Goal: Transaction & Acquisition: Purchase product/service

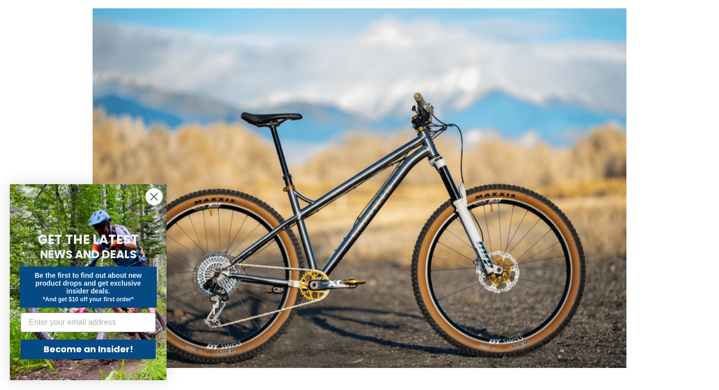
scroll to position [789, 0]
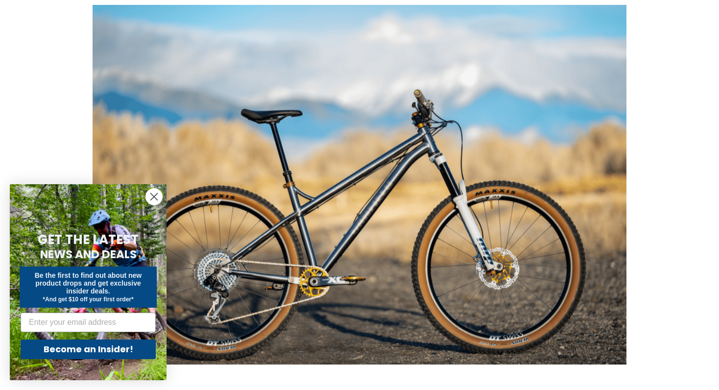
click at [154, 195] on icon "Close dialog" at bounding box center [154, 196] width 7 height 7
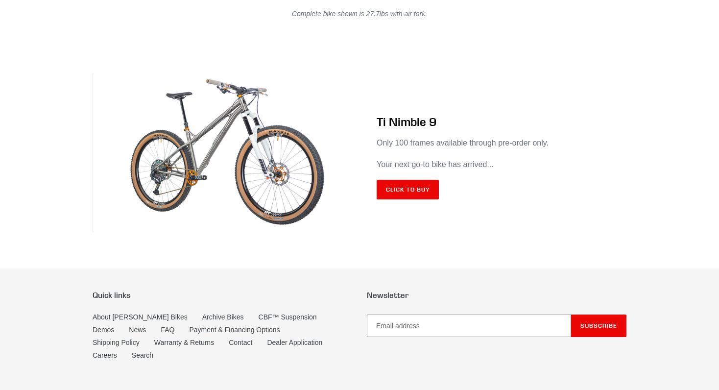
scroll to position [5796, 0]
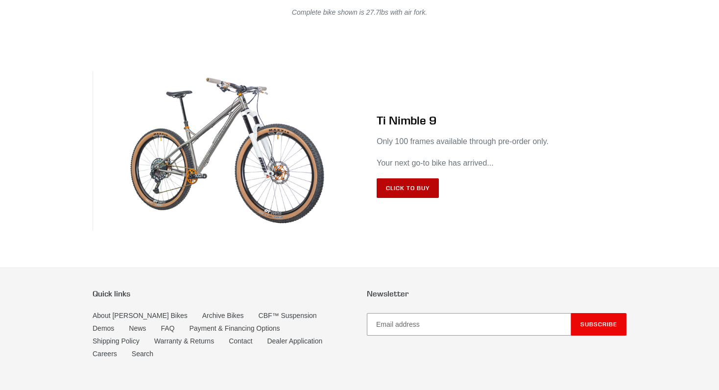
click at [402, 196] on link "Click to Buy" at bounding box center [408, 188] width 62 height 20
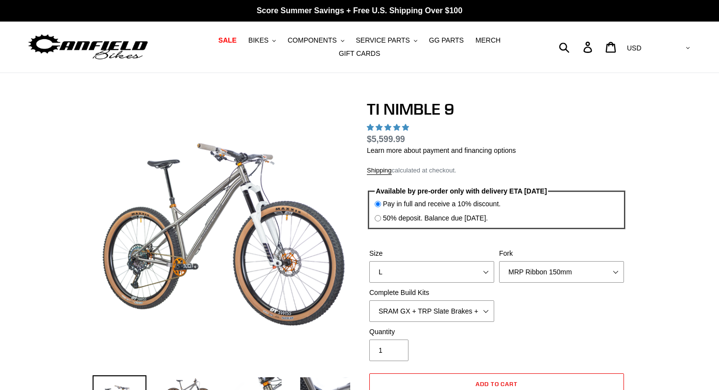
select select "highest-rating"
click at [559, 268] on select "MRP Ribbon 150mm RockShox Lyrik 150mm Fox Factory 36 150mm Cane Creek Helm 150m…" at bounding box center [561, 272] width 125 height 22
click at [431, 311] on select "SRAM GX + TRP Slate Brakes + Rotors + e13 LG-1 Wheels SHIMANO XT + SHIMANO brak…" at bounding box center [431, 311] width 125 height 22
click at [369, 300] on select "SRAM GX + TRP Slate Brakes + Rotors + e13 LG-1 Wheels SHIMANO XT + SHIMANO brak…" at bounding box center [431, 311] width 125 height 22
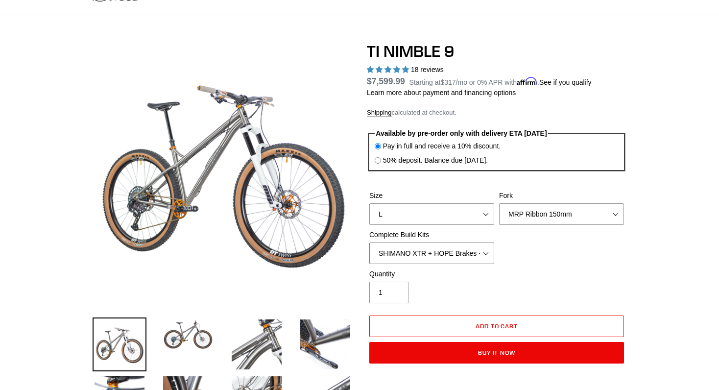
scroll to position [60, 0]
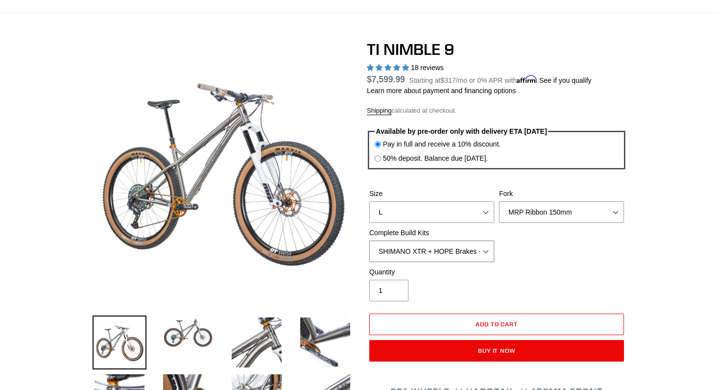
click at [457, 247] on select "SRAM GX + TRP Slate Brakes + Rotors + e13 LG-1 Wheels SHIMANO XT + SHIMANO brak…" at bounding box center [431, 251] width 125 height 22
select select "Complete Build Kit - None (Contact us for Custom Builds)"
click at [369, 240] on select "SRAM GX + TRP Slate Brakes + Rotors + e13 LG-1 Wheels SHIMANO XT + SHIMANO brak…" at bounding box center [431, 251] width 125 height 22
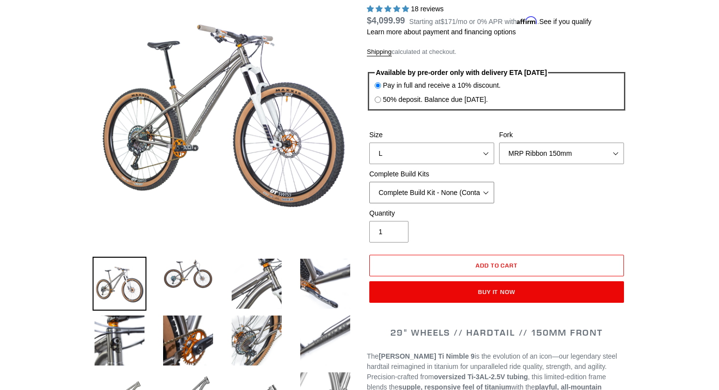
scroll to position [124, 0]
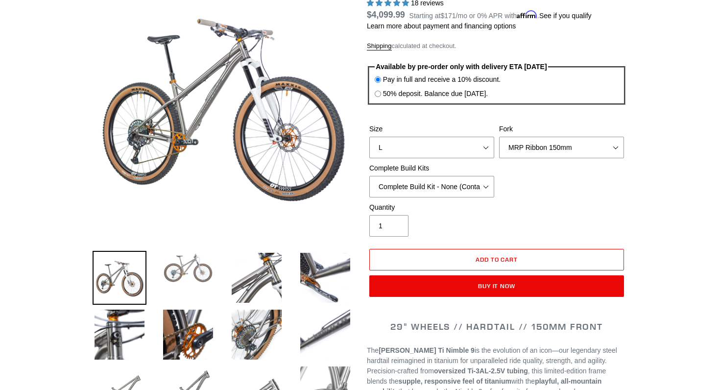
click at [192, 272] on img at bounding box center [188, 268] width 54 height 34
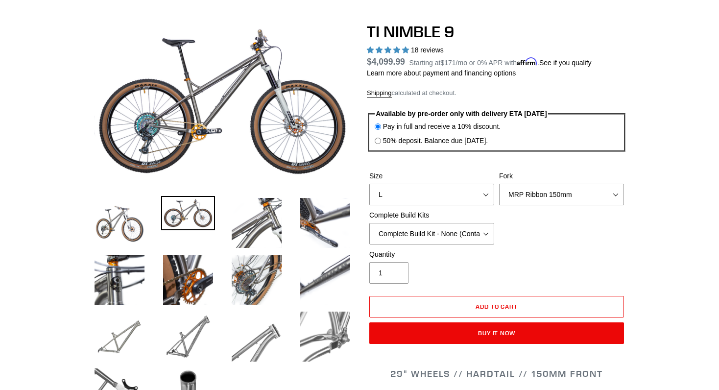
scroll to position [86, 0]
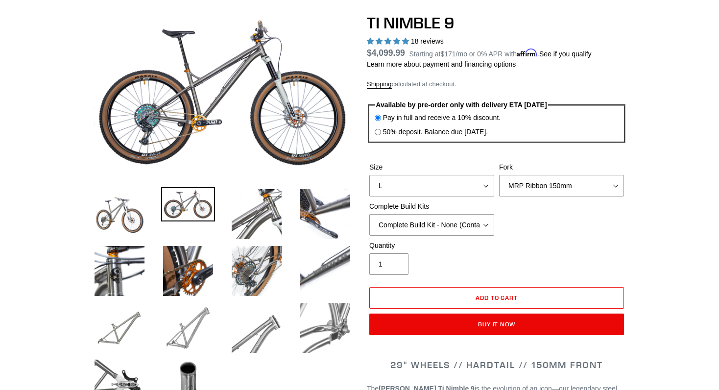
click at [188, 328] on img at bounding box center [188, 328] width 54 height 54
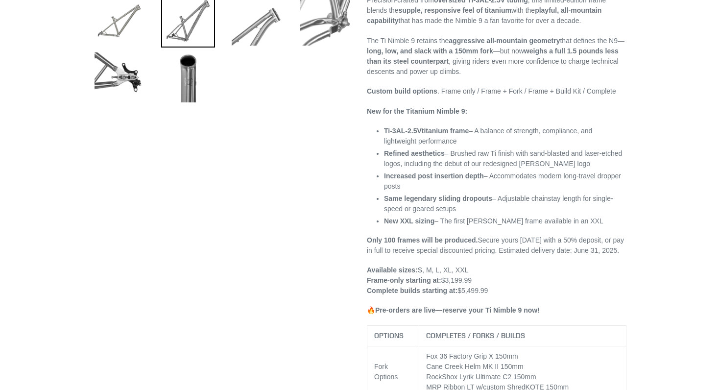
scroll to position [0, 0]
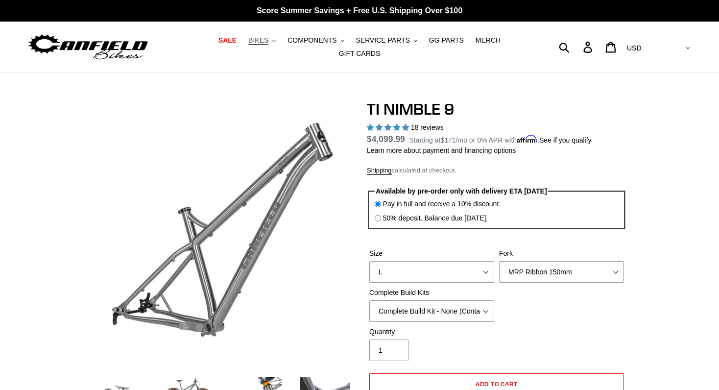
click at [262, 40] on span "BIKES" at bounding box center [258, 40] width 20 height 8
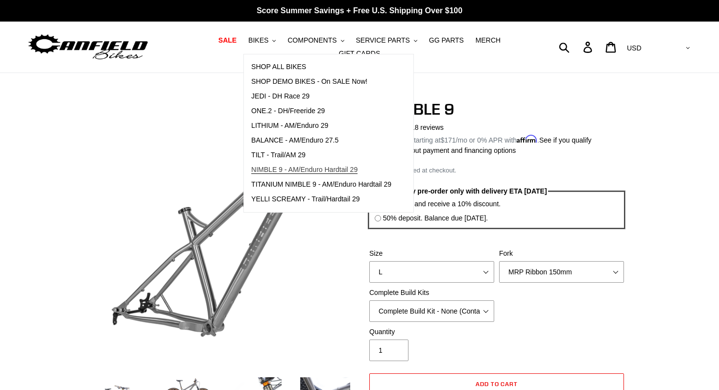
click at [269, 167] on span "NIMBLE 9 - AM/Enduro Hardtail 29" at bounding box center [304, 170] width 106 height 8
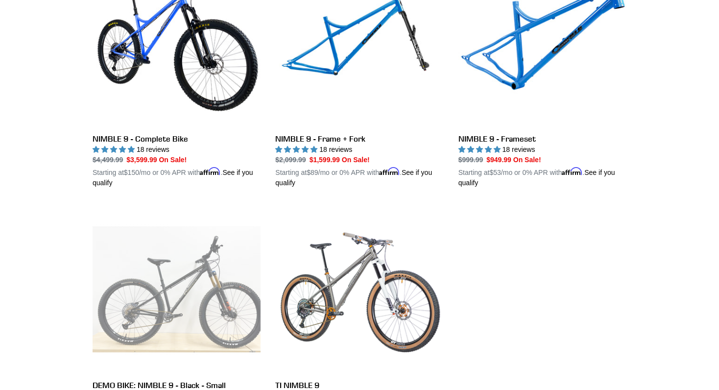
scroll to position [333, 0]
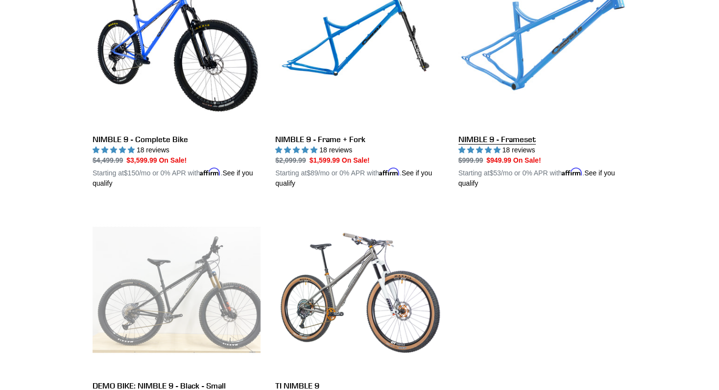
click at [478, 107] on link "NIMBLE 9 - Frameset" at bounding box center [542, 73] width 168 height 229
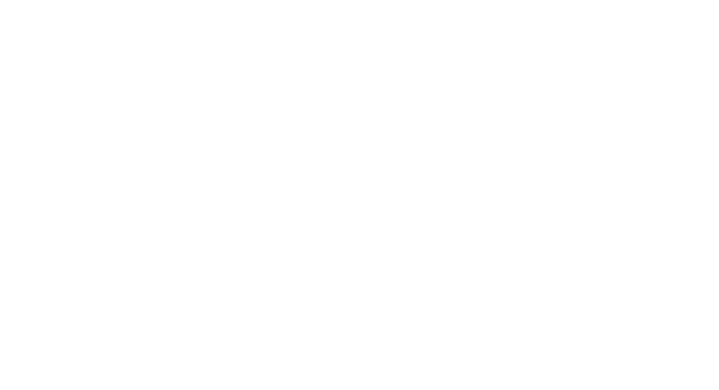
select select "highest-rating"
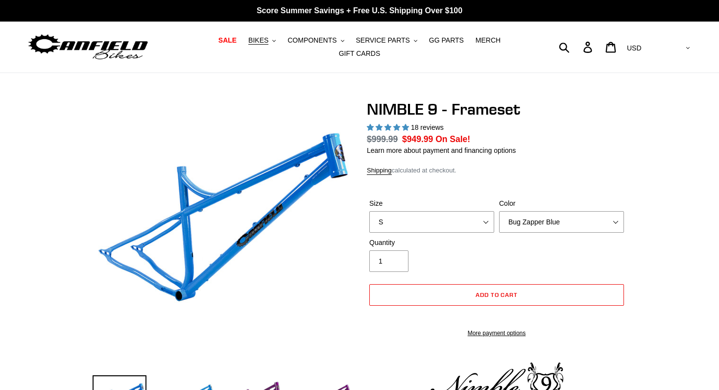
click at [574, 209] on label "Color" at bounding box center [561, 203] width 125 height 10
click at [574, 217] on select "Bug Zapper Blue Purple Haze -Sold Out Galaxy Black" at bounding box center [561, 222] width 125 height 22
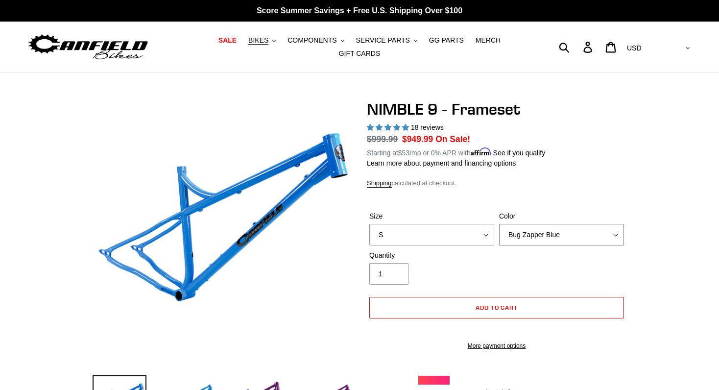
click at [572, 234] on select "Bug Zapper Blue Purple Haze -Sold Out Galaxy Black" at bounding box center [561, 235] width 125 height 22
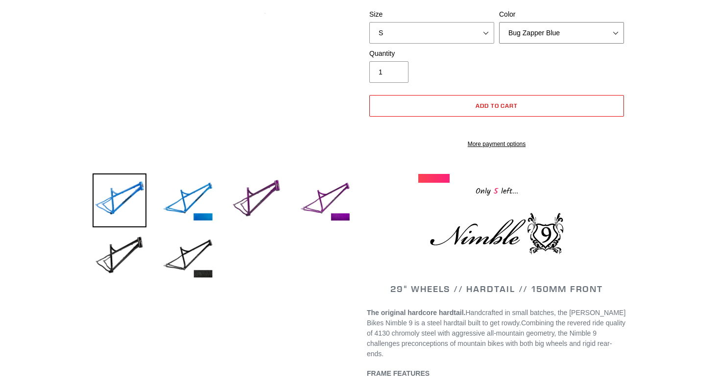
scroll to position [202, 0]
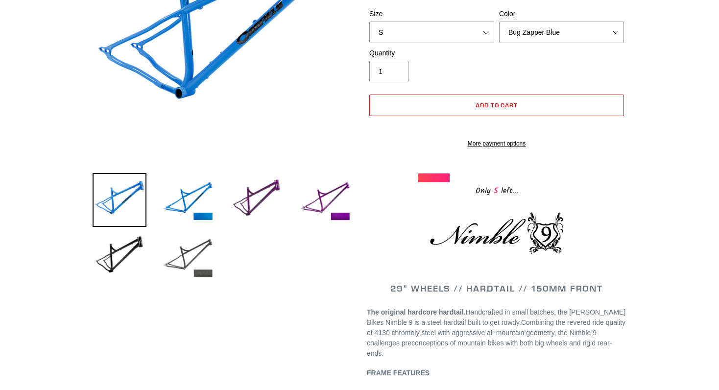
click at [184, 254] on img at bounding box center [188, 257] width 54 height 54
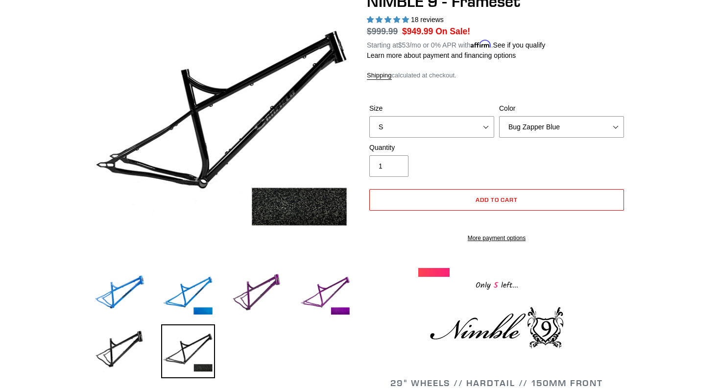
scroll to position [105, 0]
